Goal: Transaction & Acquisition: Purchase product/service

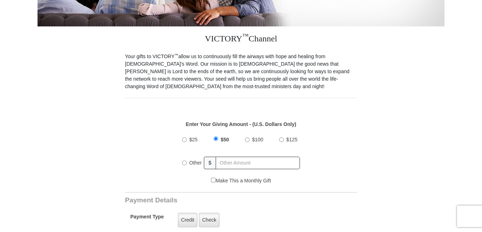
scroll to position [179, 0]
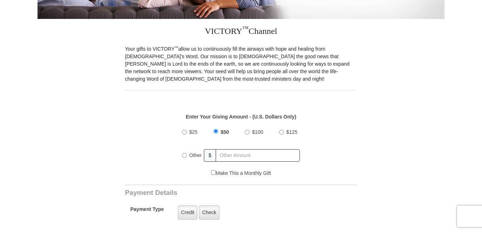
click at [185, 130] on input "$25" at bounding box center [184, 132] width 5 height 5
radio input "true"
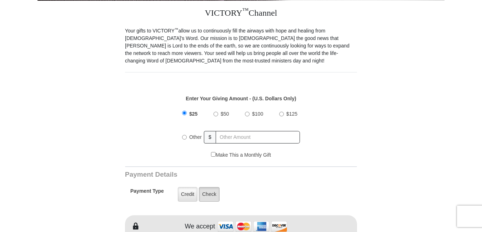
scroll to position [214, 0]
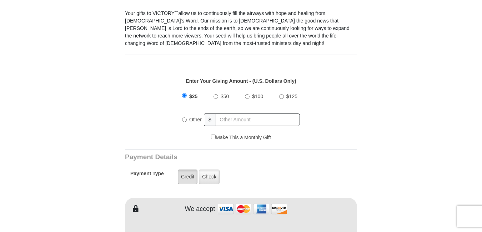
click at [188, 170] on label "Credit" at bounding box center [188, 177] width 20 height 15
click at [0, 0] on input "Credit" at bounding box center [0, 0] width 0 height 0
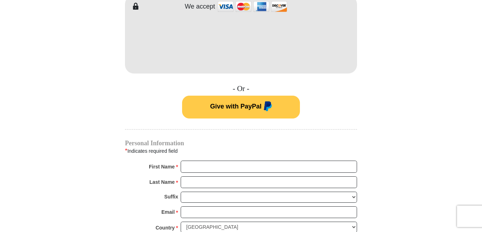
scroll to position [429, 0]
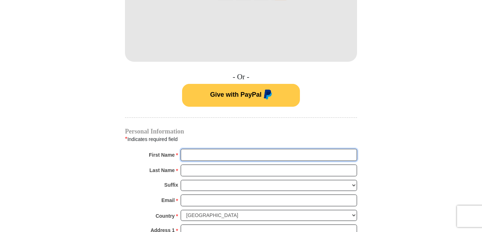
click at [201, 149] on input "First Name *" at bounding box center [269, 155] width 176 height 12
type input "jeanne"
type input "desroche"
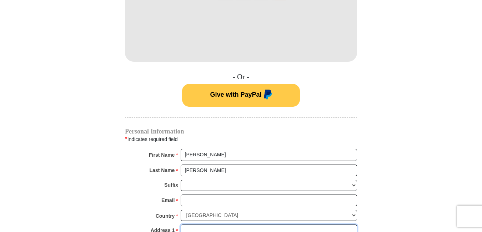
type input "16822 Springfield Drive"
type input "77302"
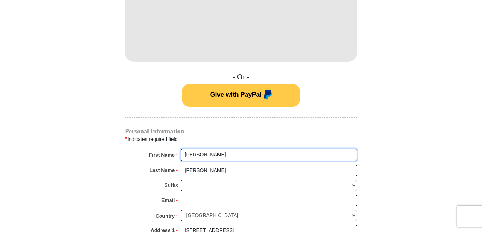
radio input "true"
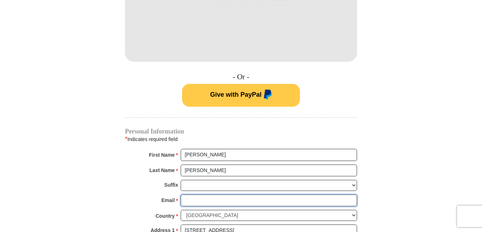
click at [195, 195] on input "Email *" at bounding box center [269, 201] width 176 height 12
type input "jeannedesroche1@gmail.com"
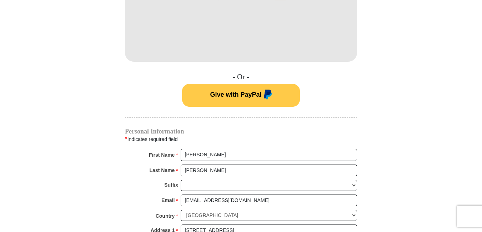
type input "conroe"
select select "TX"
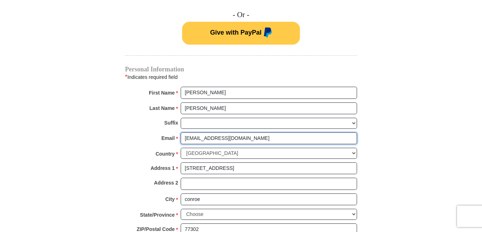
scroll to position [536, 0]
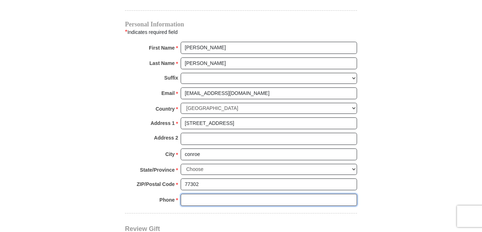
click at [189, 194] on input "Phone * *" at bounding box center [269, 200] width 176 height 12
type input "2815777672"
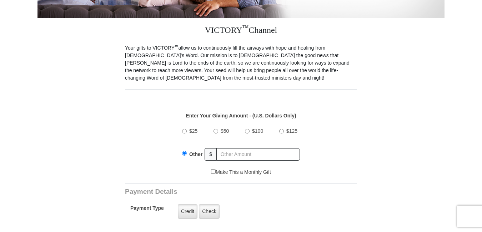
scroll to position [179, 0]
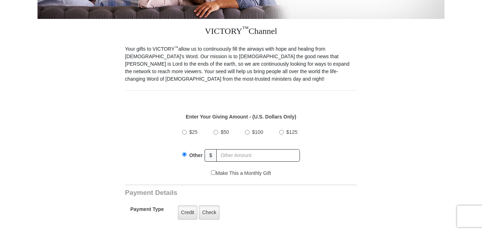
click at [185, 130] on input "$25" at bounding box center [184, 132] width 5 height 5
radio input "true"
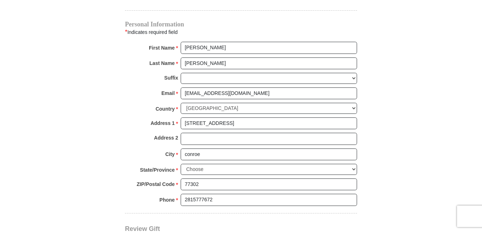
scroll to position [643, 0]
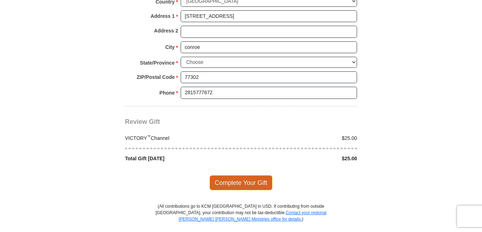
click at [241, 175] on span "Complete Your Gift" at bounding box center [241, 182] width 63 height 15
click at [0, 0] on div at bounding box center [0, 0] width 0 height 0
